Goal: Task Accomplishment & Management: Use online tool/utility

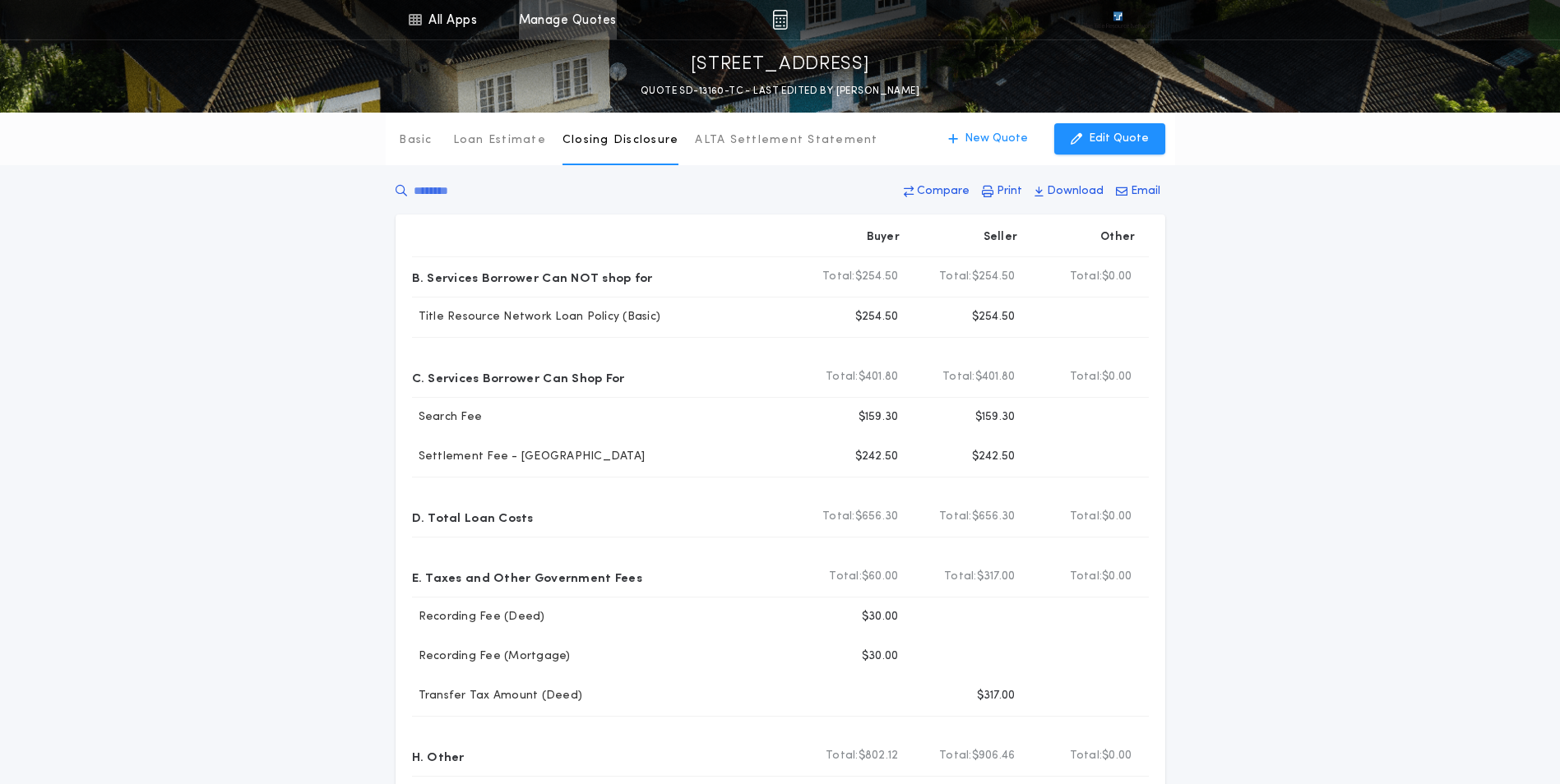
click at [570, 19] on link "Manage Quotes" at bounding box center [567, 20] width 98 height 40
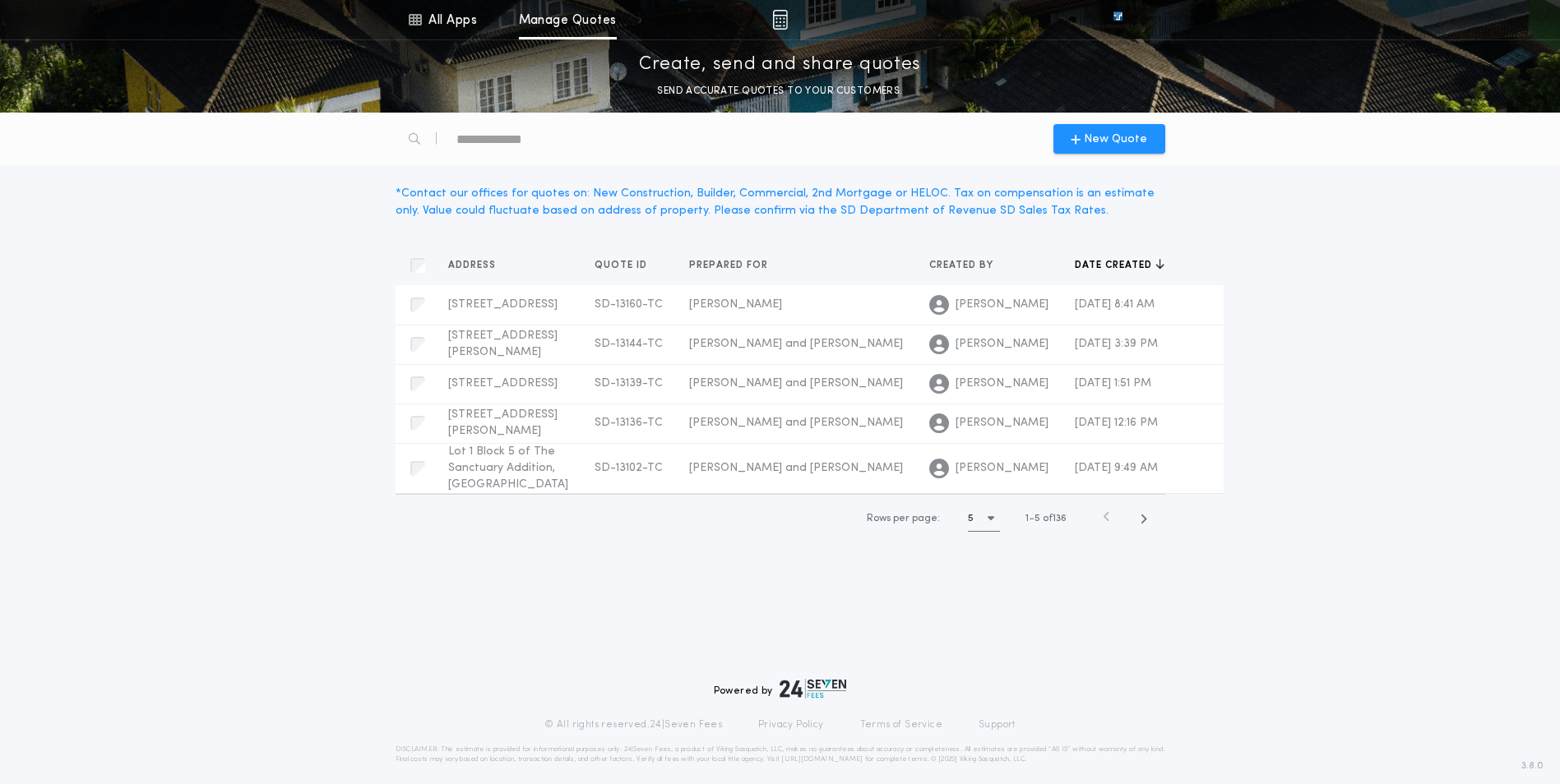
click at [991, 523] on icon "button" at bounding box center [991, 517] width 7 height 11
click at [992, 619] on div "15 15" at bounding box center [987, 600] width 39 height 40
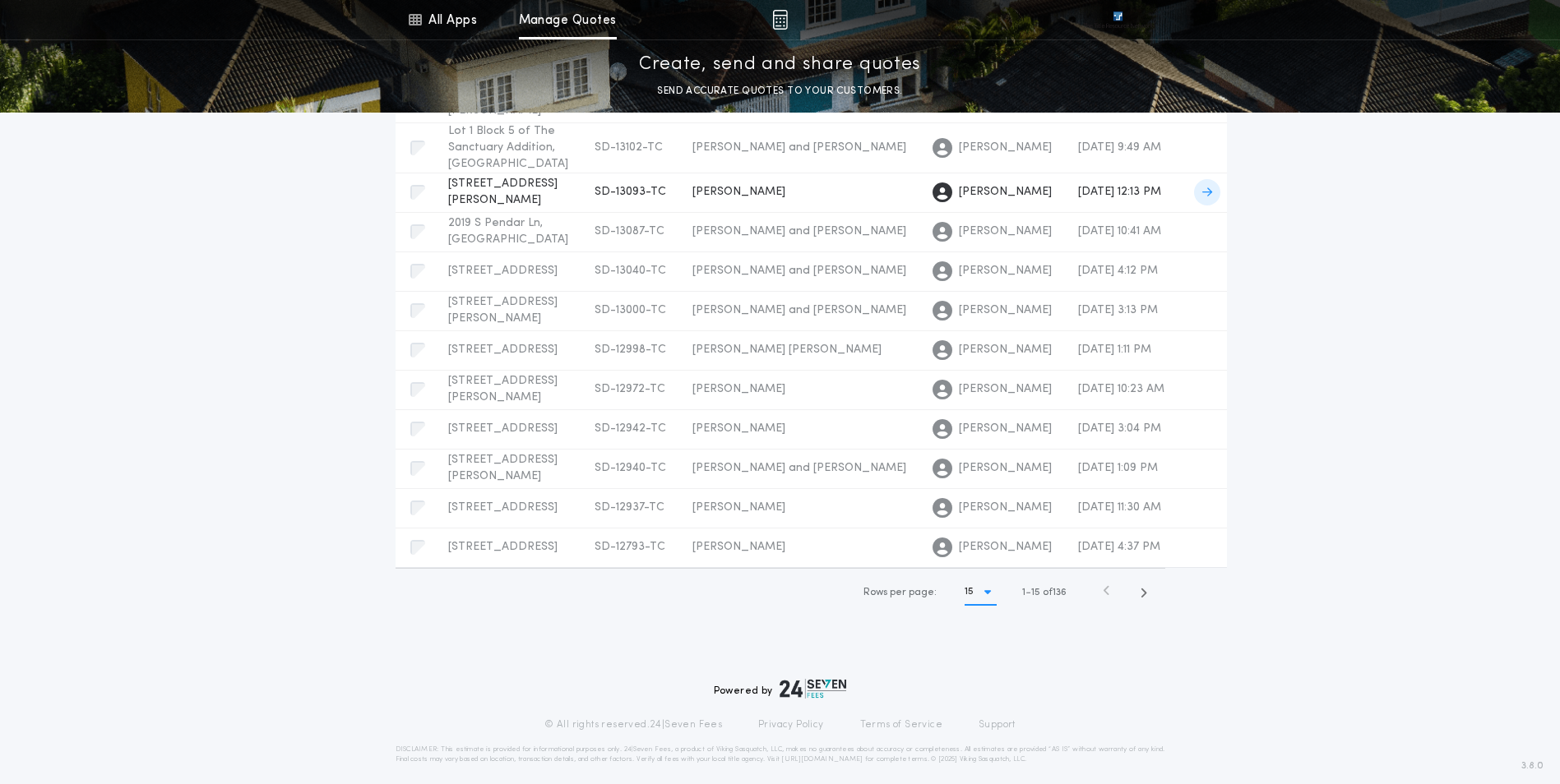
scroll to position [445, 0]
click at [728, 370] on td "[PERSON_NAME] [PERSON_NAME]" at bounding box center [799, 350] width 240 height 40
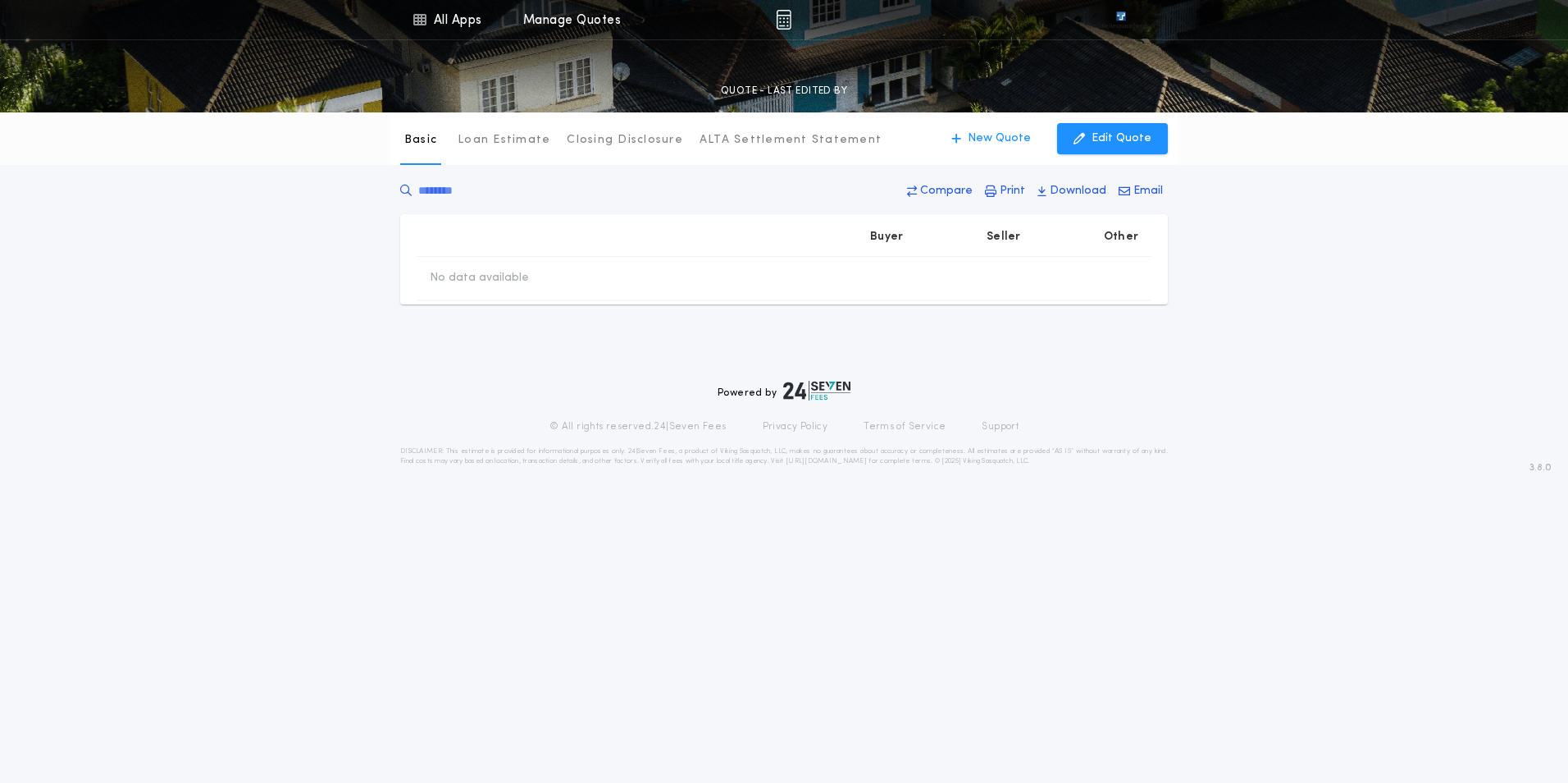
type input "********"
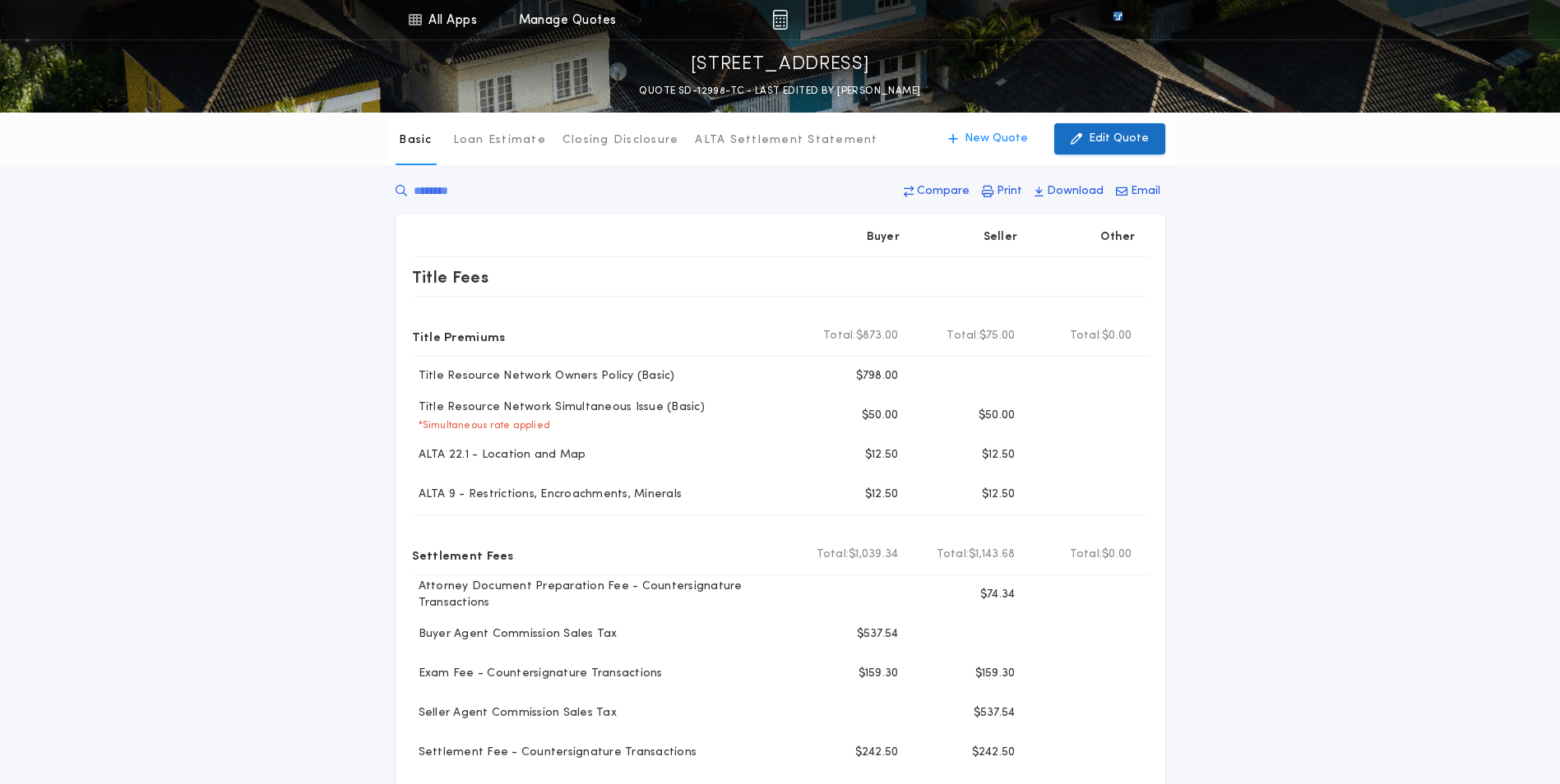
click at [1122, 138] on p "Edit Quote" at bounding box center [1119, 139] width 60 height 17
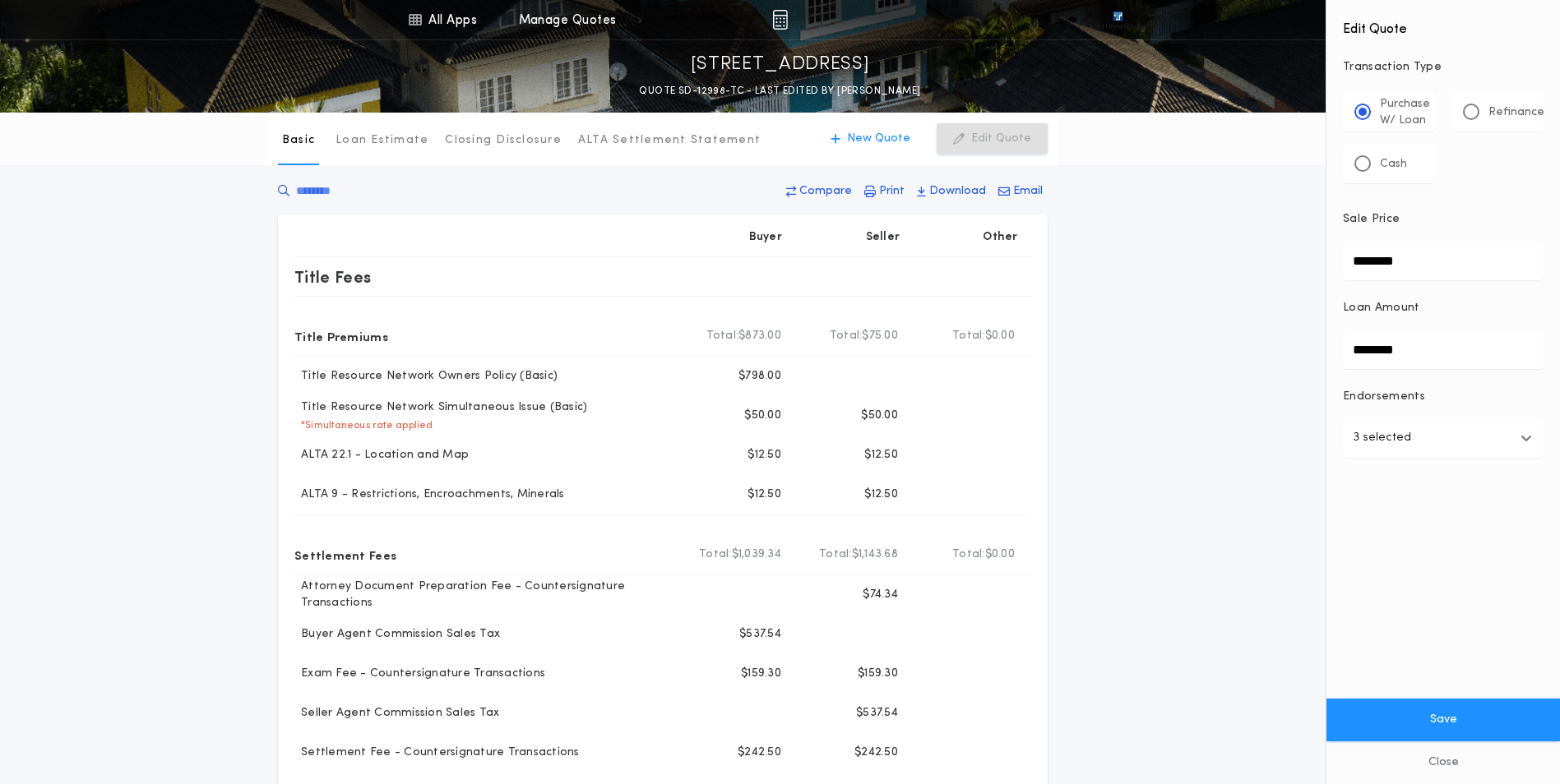
drag, startPoint x: 1431, startPoint y: 260, endPoint x: 1308, endPoint y: 270, distance: 123.4
click at [1308, 270] on div "All Apps Title Calculator Buyer's Estimate Menu All Apps Manage Quotes [STREET_…" at bounding box center [780, 733] width 1560 height 1468
type input "********"
click at [1138, 337] on div "Basic Loan Estimate Closing Disclosure ALTA Settlement Statement Basic New Quot…" at bounding box center [780, 693] width 1560 height 1161
